Goal: Task Accomplishment & Management: Use online tool/utility

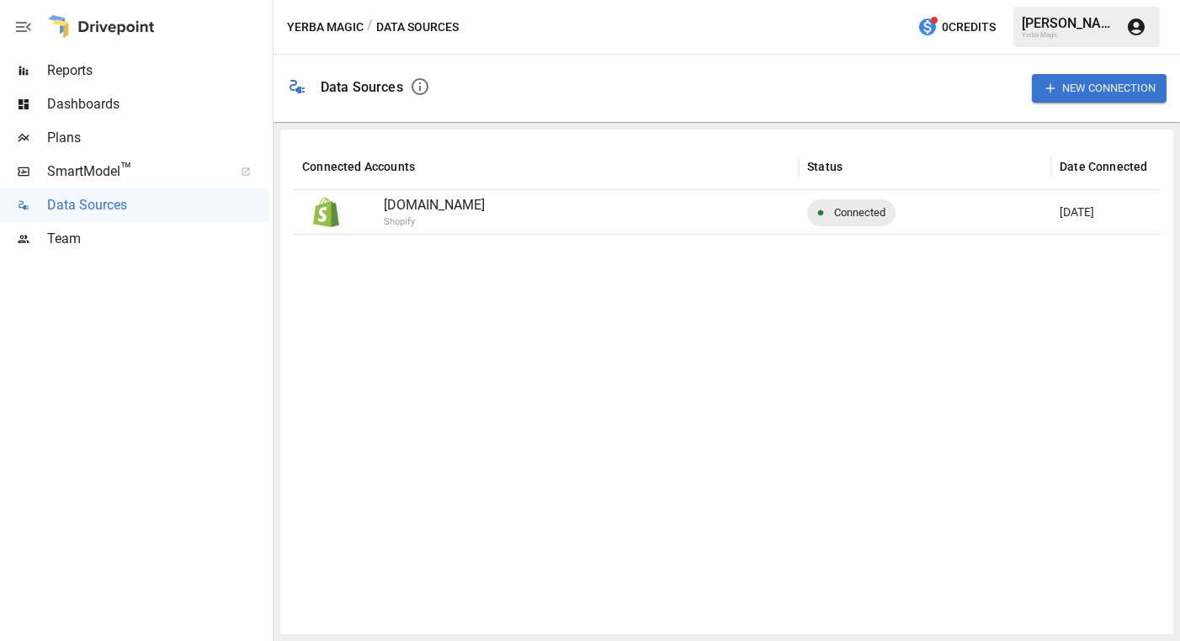
click at [1065, 93] on button "New Connection" at bounding box center [1099, 88] width 135 height 28
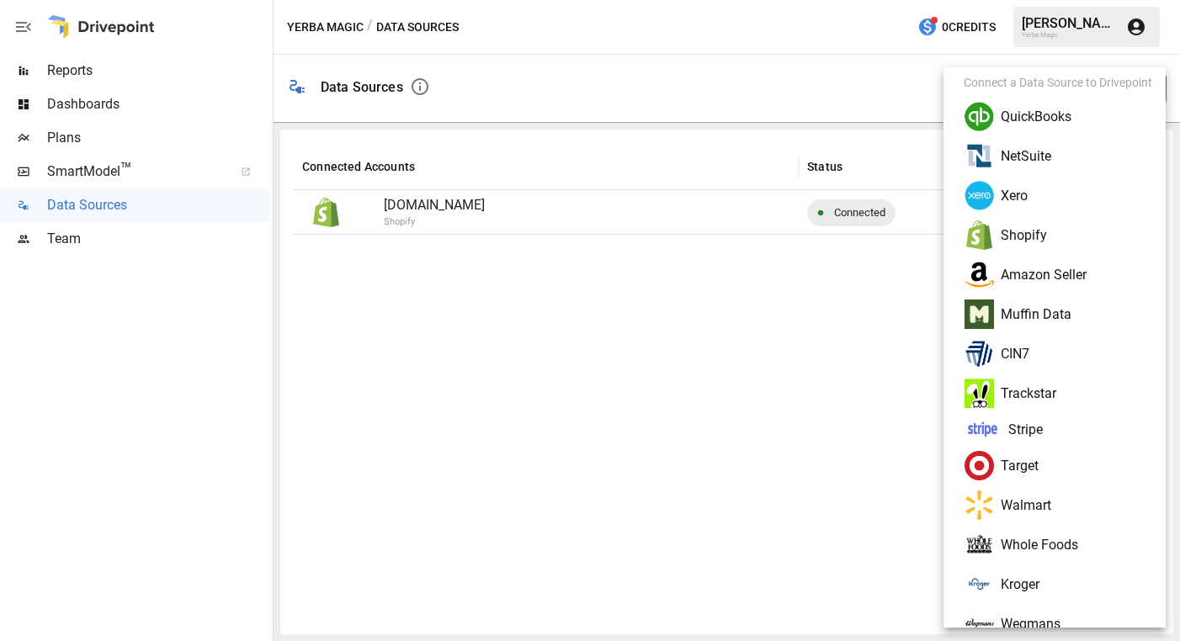
click at [1050, 269] on li "Amazon Seller" at bounding box center [1061, 275] width 222 height 40
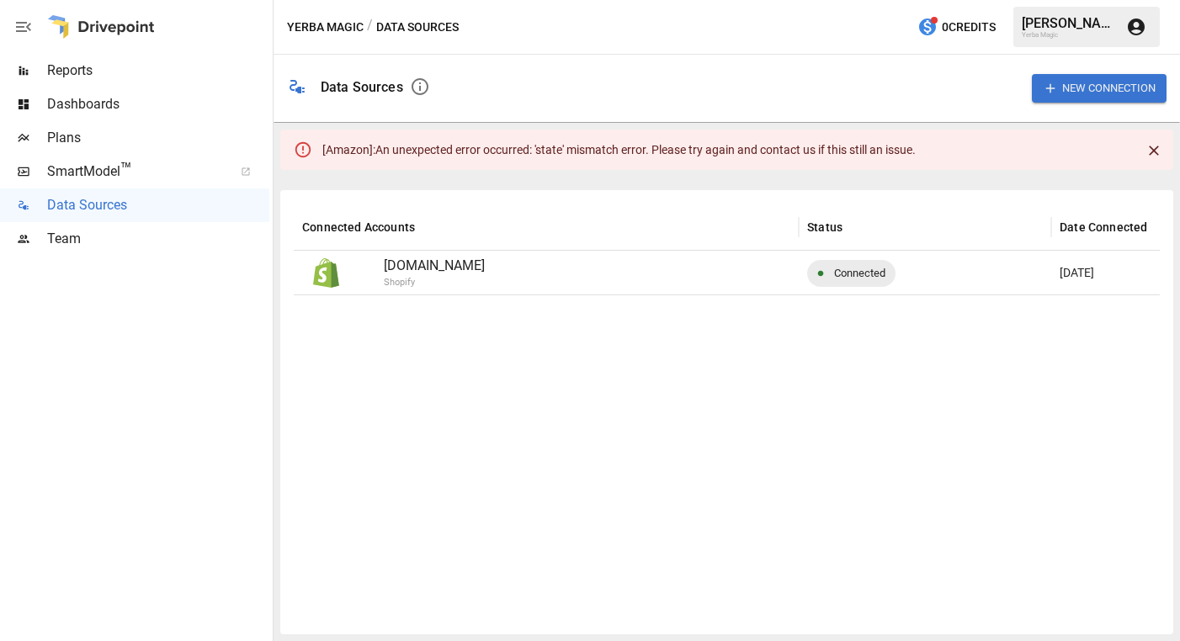
click at [1151, 153] on icon "Close" at bounding box center [1154, 151] width 10 height 10
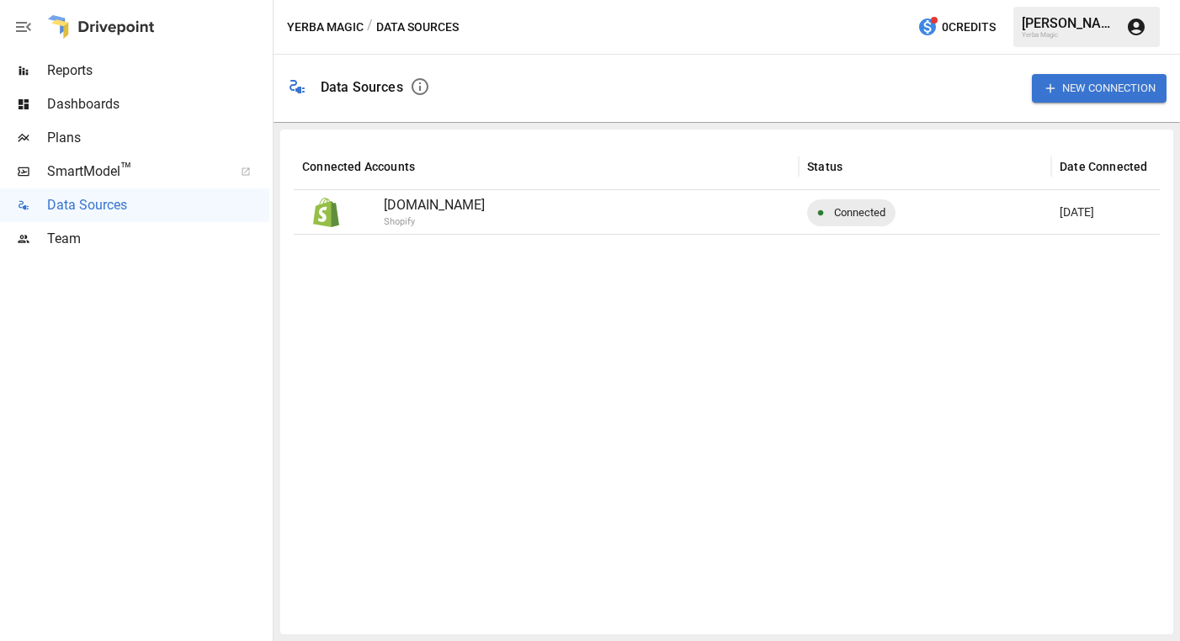
click at [130, 72] on span "Reports" at bounding box center [158, 71] width 222 height 20
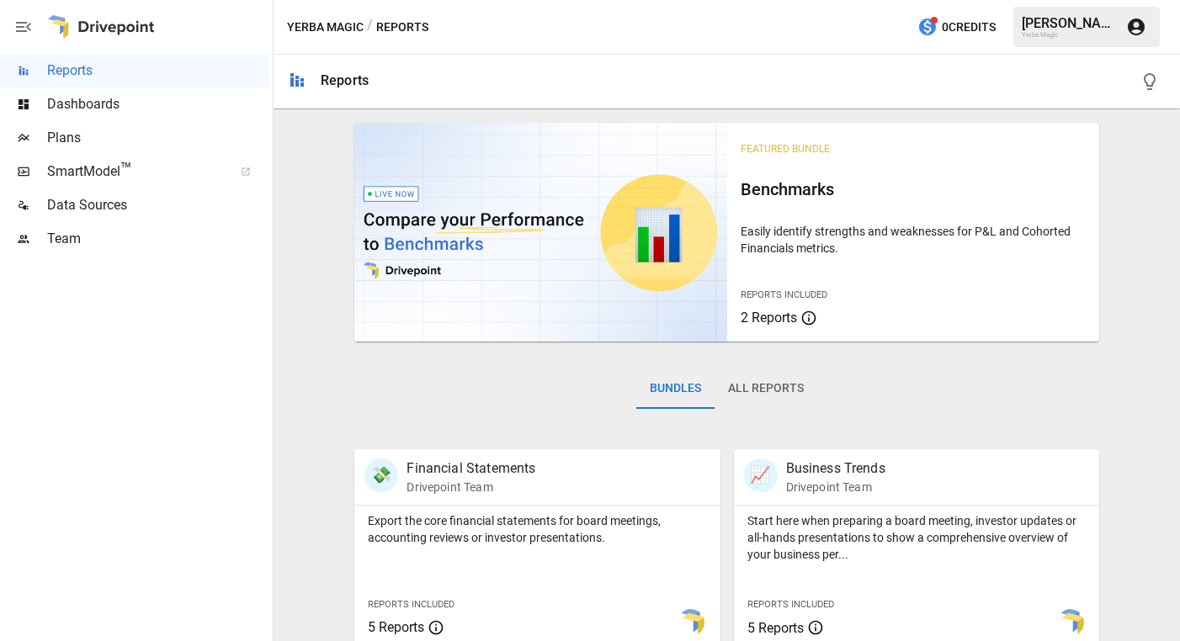
click at [143, 205] on span "Data Sources" at bounding box center [158, 205] width 222 height 20
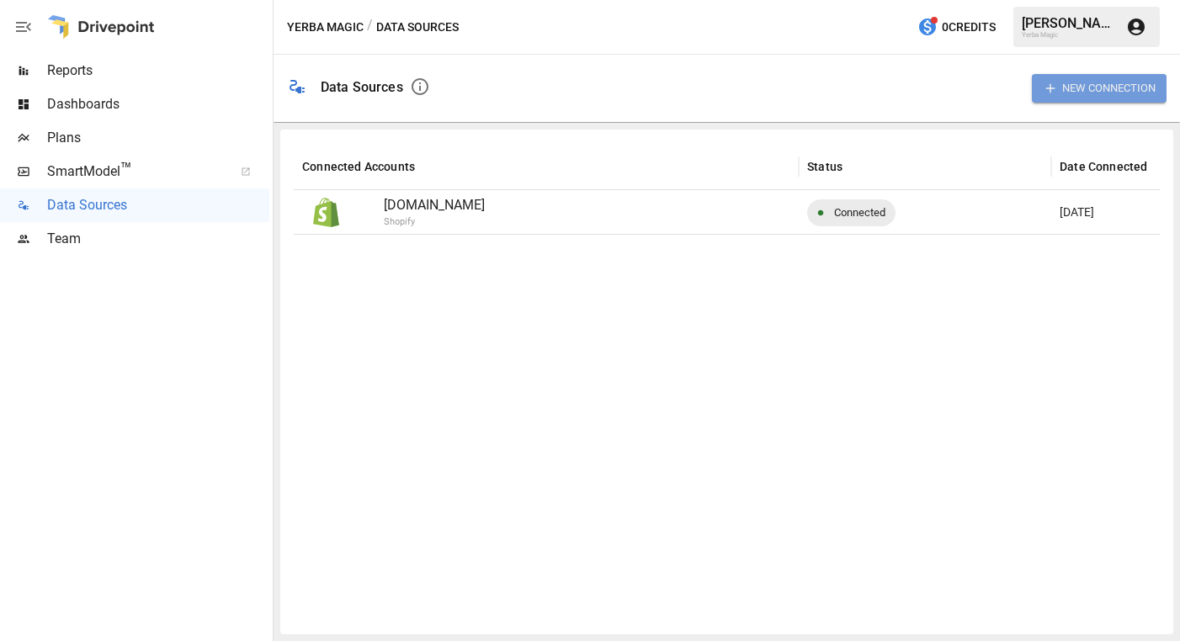
click at [1088, 88] on button "New Connection" at bounding box center [1099, 88] width 135 height 28
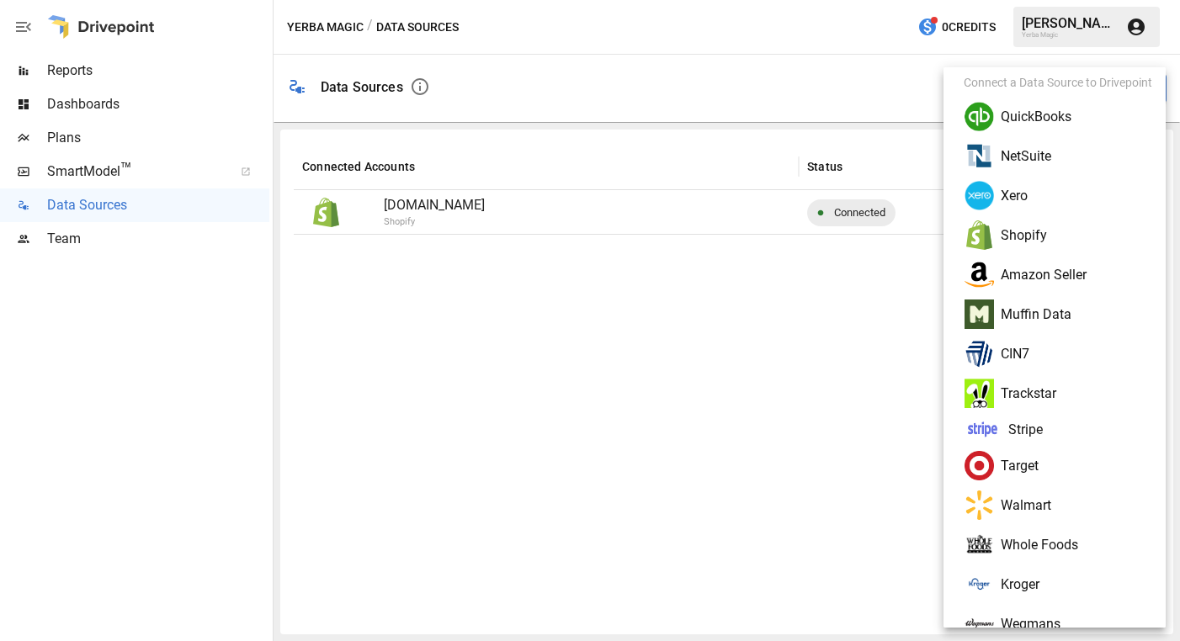
click at [1066, 274] on li "Amazon Seller" at bounding box center [1061, 275] width 222 height 40
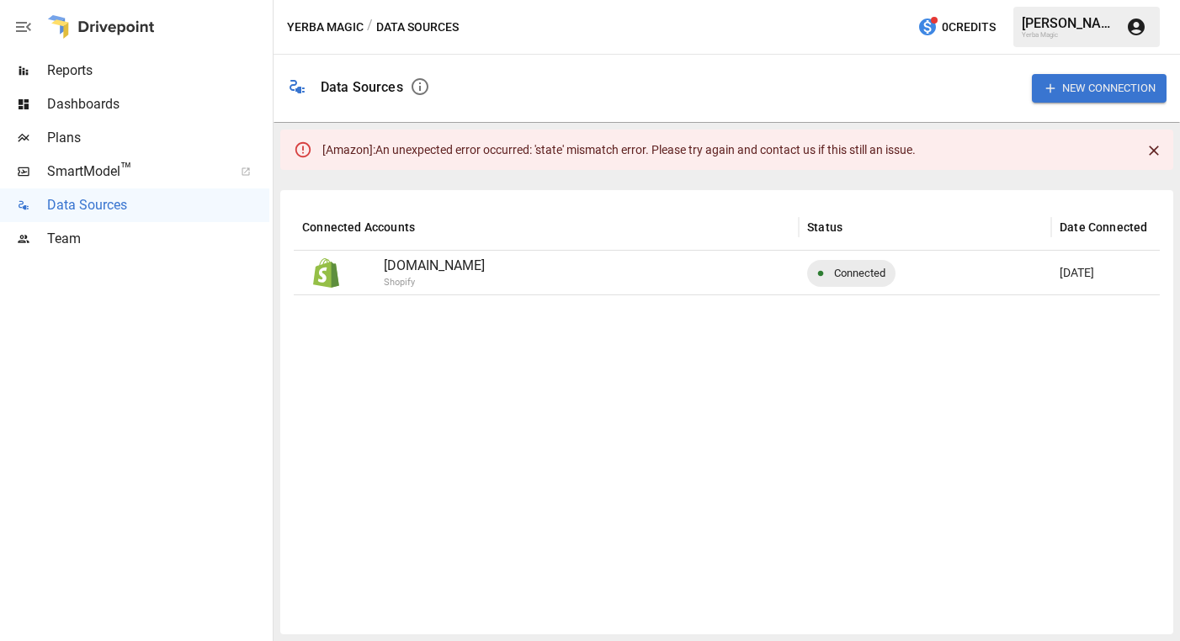
click at [418, 151] on div "[ Amazon ]: An unexpected error occurred: 'state' mismatch error. Please try ag…" at bounding box center [618, 150] width 593 height 30
click at [1154, 153] on icon "Close" at bounding box center [1154, 150] width 17 height 17
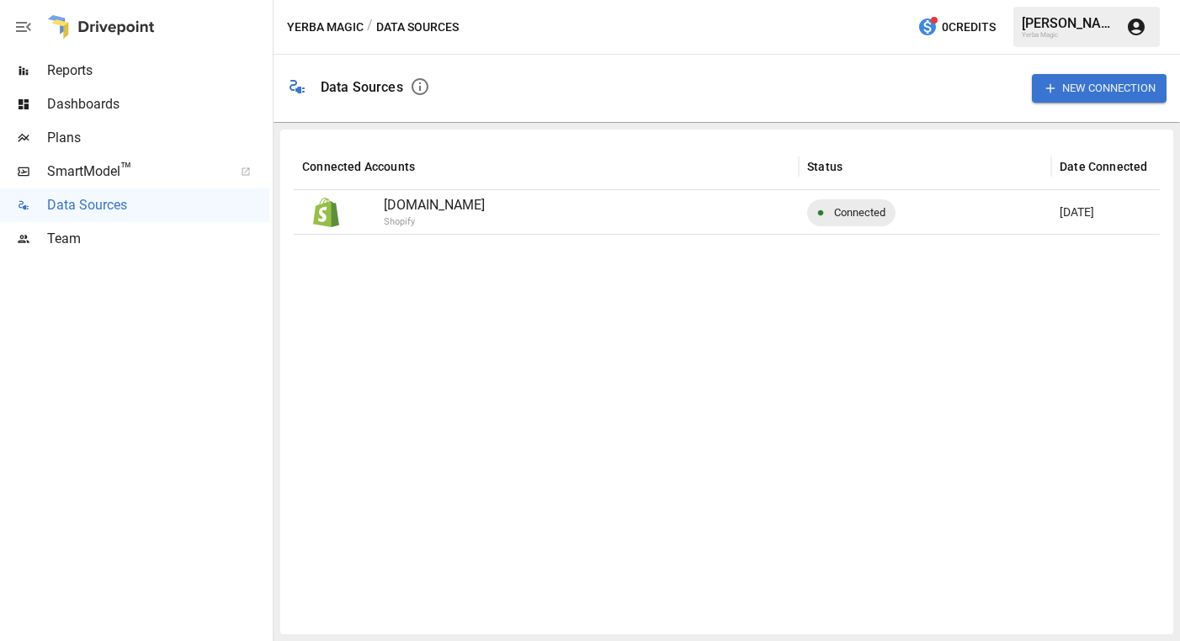
click at [113, 29] on div at bounding box center [101, 27] width 108 height 54
